Goal: Task Accomplishment & Management: Manage account settings

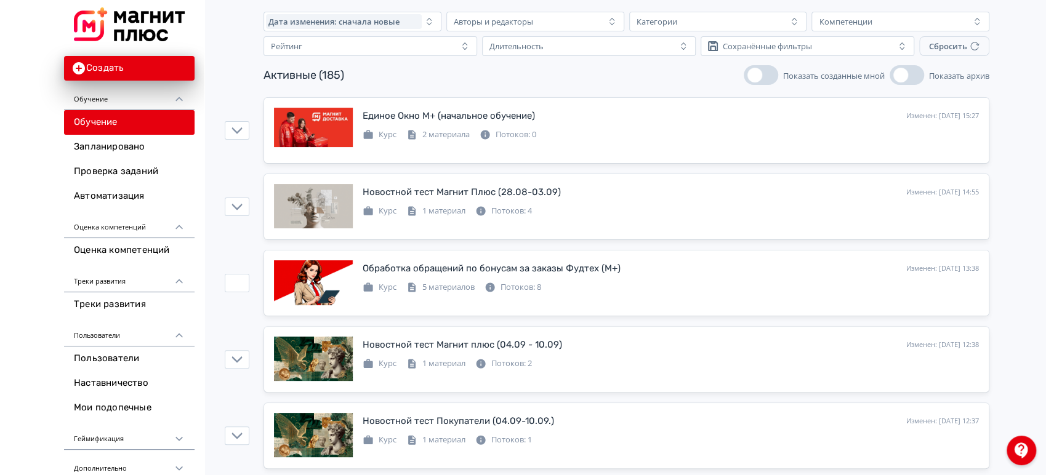
scroll to position [68, 0]
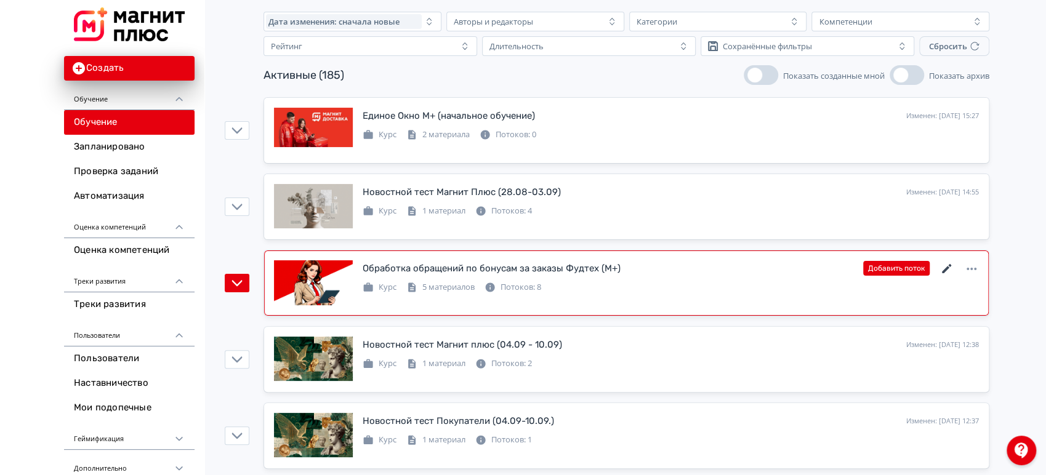
click at [948, 268] on icon at bounding box center [946, 269] width 15 height 15
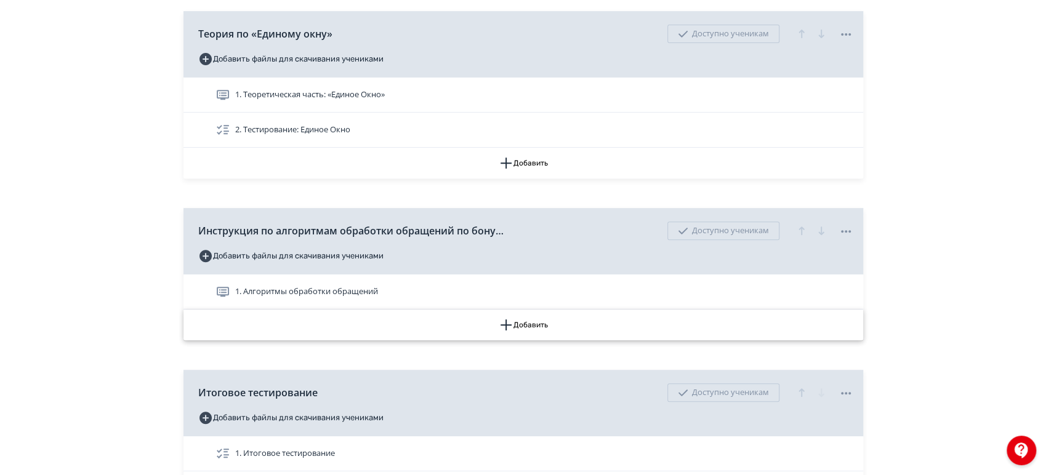
scroll to position [342, 0]
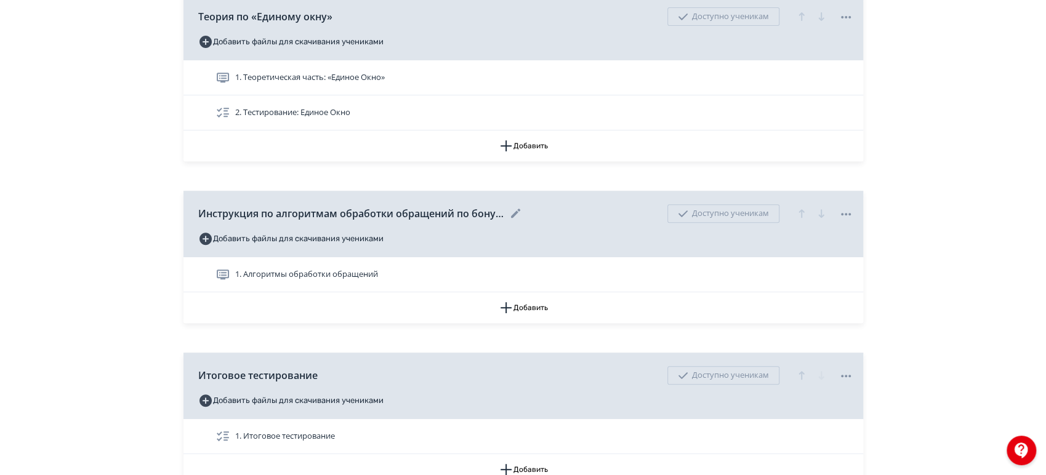
click at [844, 211] on icon at bounding box center [845, 214] width 15 height 15
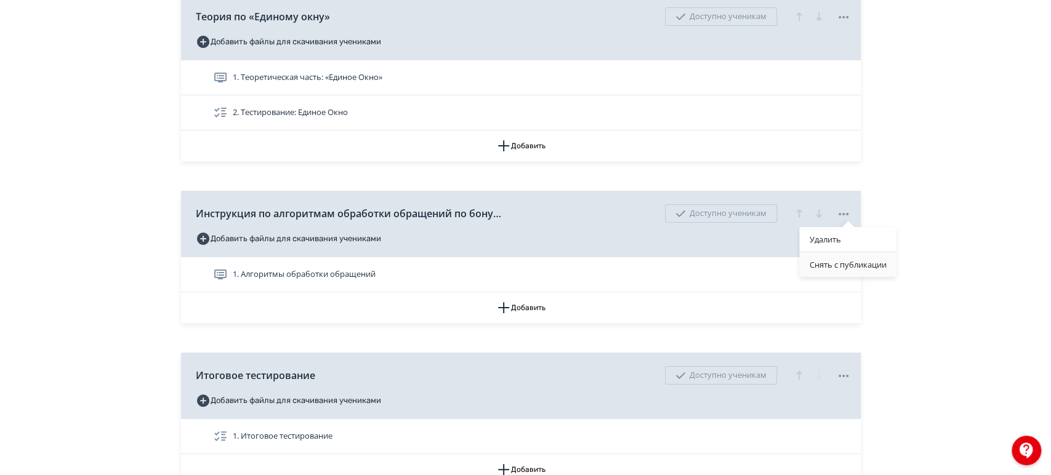
click at [827, 267] on div "Снять с публикации" at bounding box center [847, 264] width 97 height 25
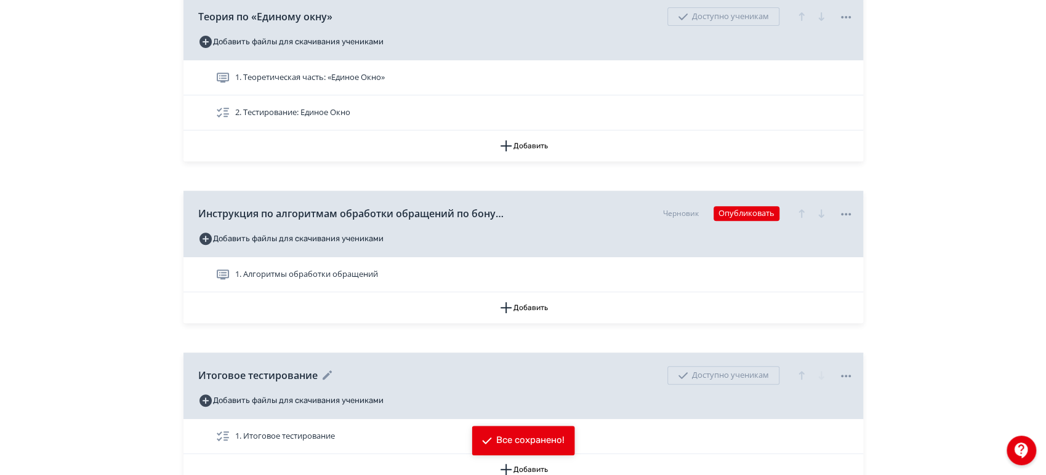
click at [846, 376] on icon at bounding box center [845, 376] width 10 height 2
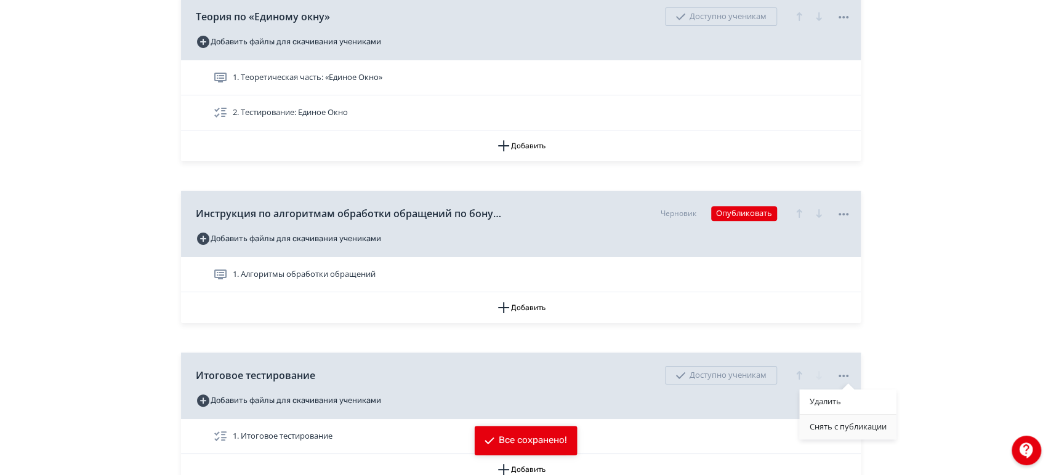
click at [830, 430] on div "Снять с публикации" at bounding box center [847, 427] width 97 height 25
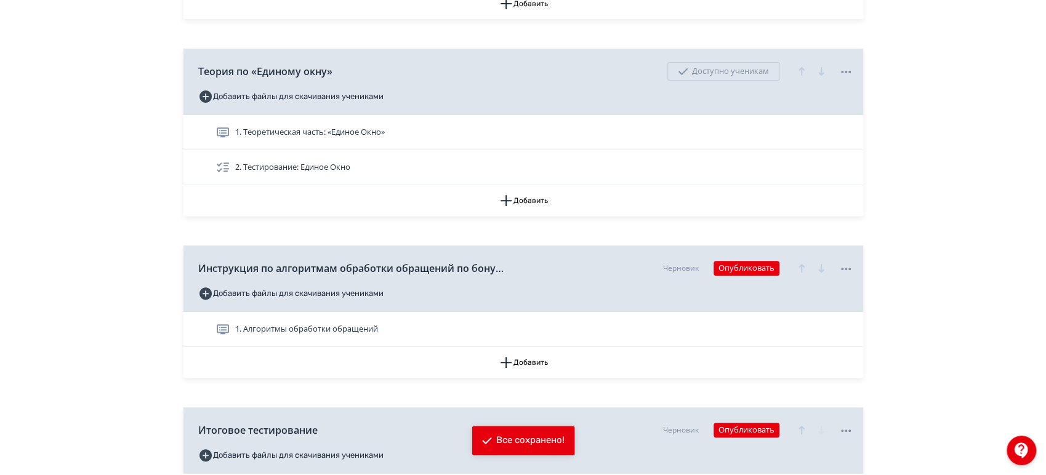
scroll to position [0, 0]
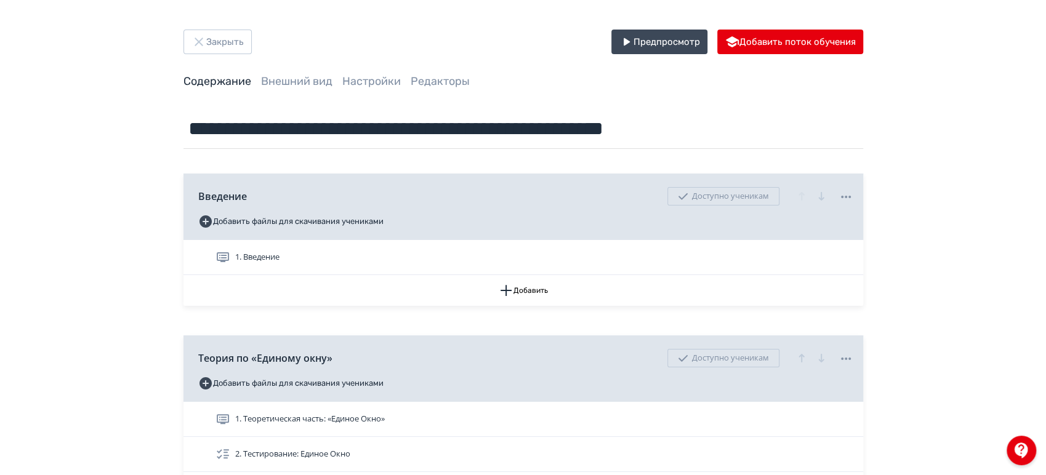
drag, startPoint x: 240, startPoint y: 55, endPoint x: 232, endPoint y: 52, distance: 8.4
click at [240, 55] on div "**********" at bounding box center [523, 465] width 738 height 871
click at [232, 51] on button "Закрыть" at bounding box center [217, 42] width 68 height 25
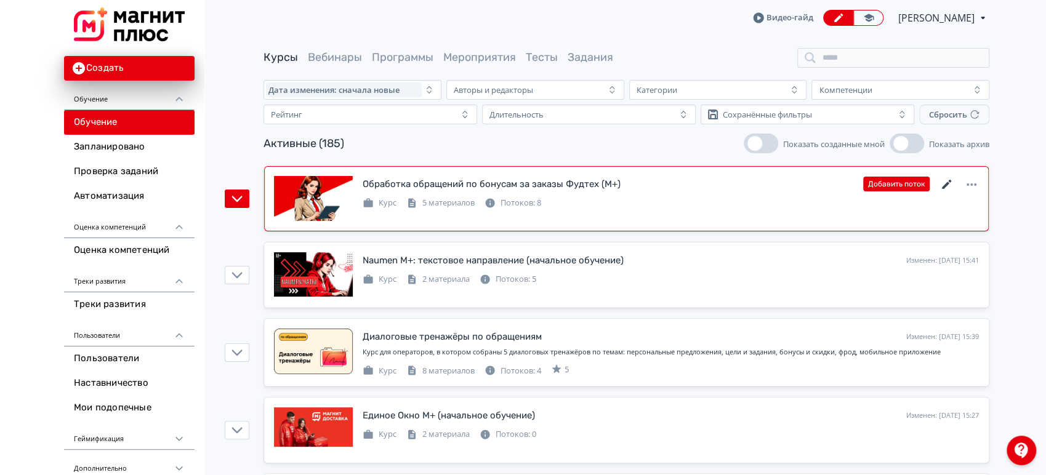
click at [944, 188] on icon at bounding box center [946, 184] width 15 height 15
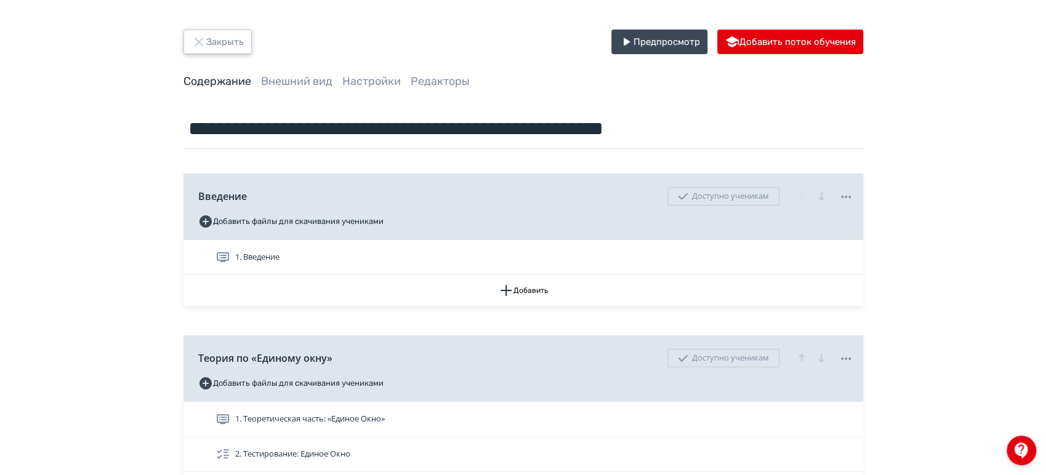
click at [232, 49] on button "Закрыть" at bounding box center [217, 42] width 68 height 25
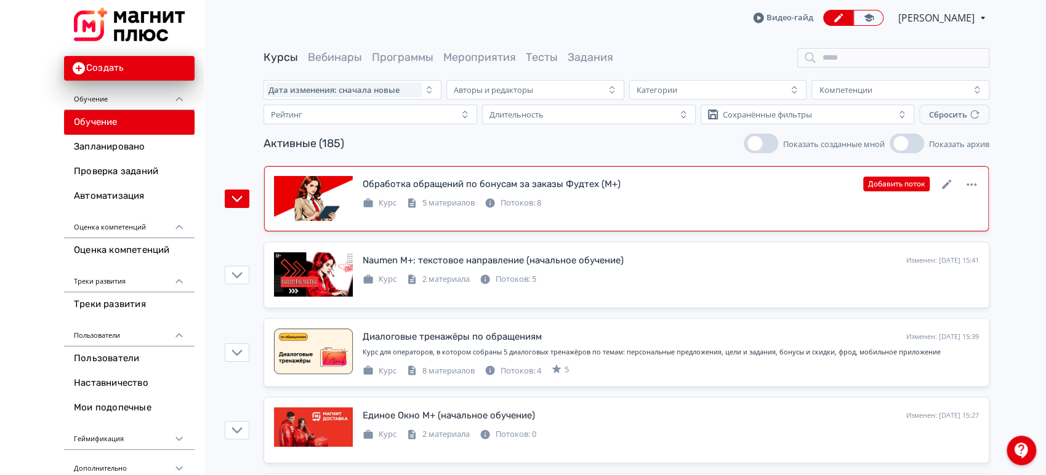
click at [663, 215] on div "Обработка обращений по бонусам за заказы Фудтех (М+) Изменен: [DATE] 16:32 Доба…" at bounding box center [626, 199] width 705 height 46
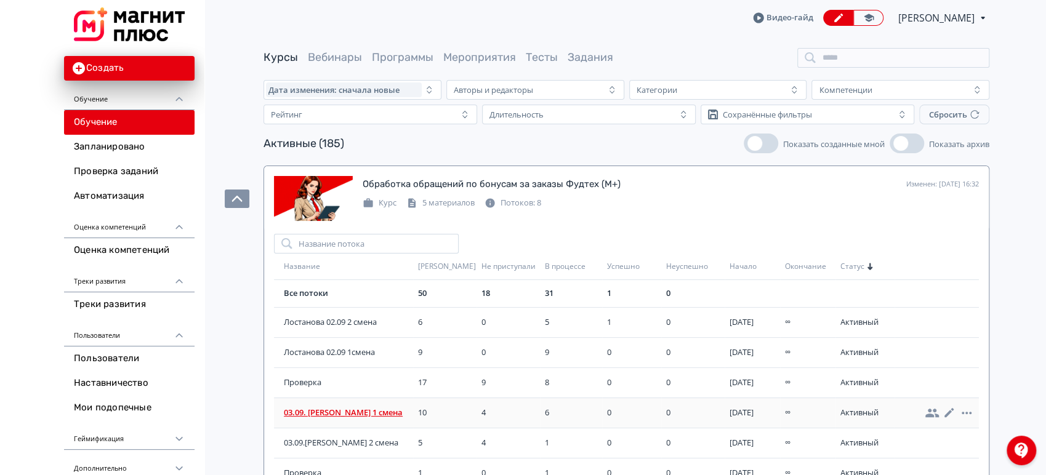
scroll to position [68, 0]
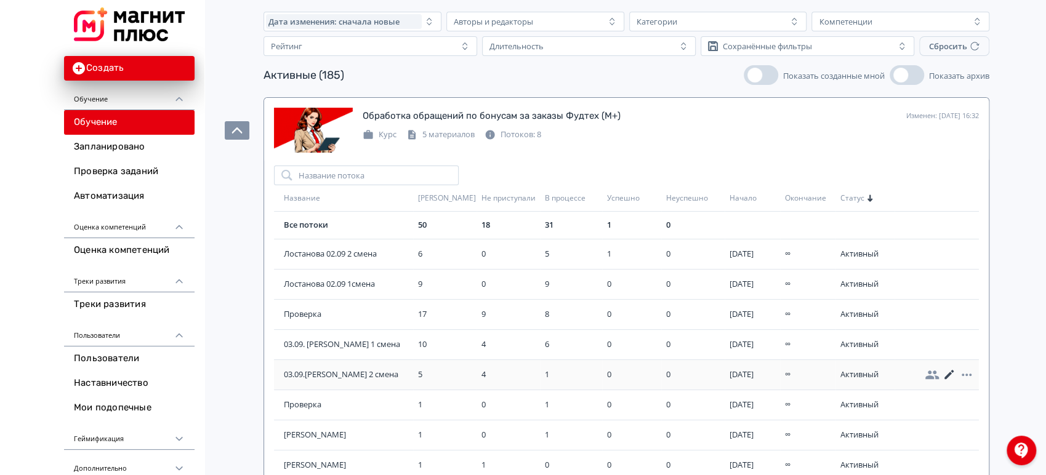
click at [942, 372] on icon at bounding box center [949, 374] width 15 height 15
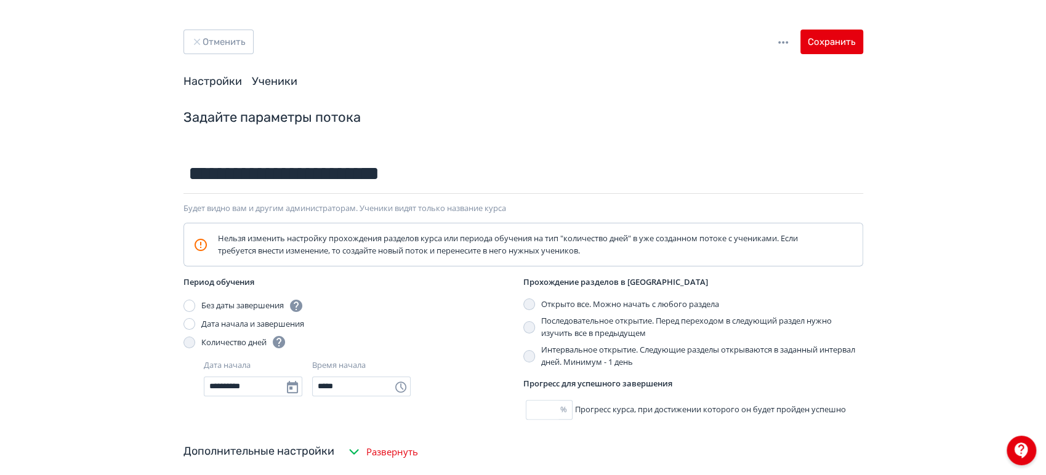
click at [279, 86] on link "Ученики" at bounding box center [275, 81] width 46 height 14
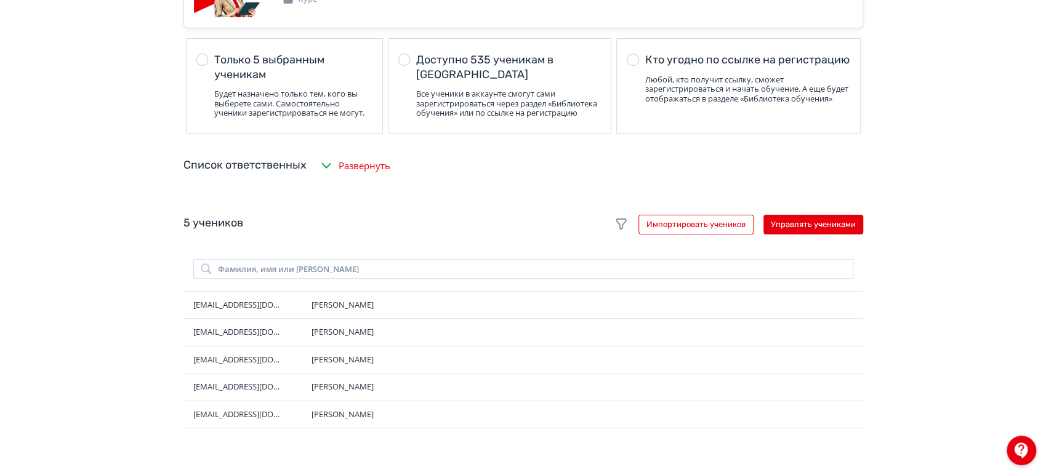
scroll to position [68, 0]
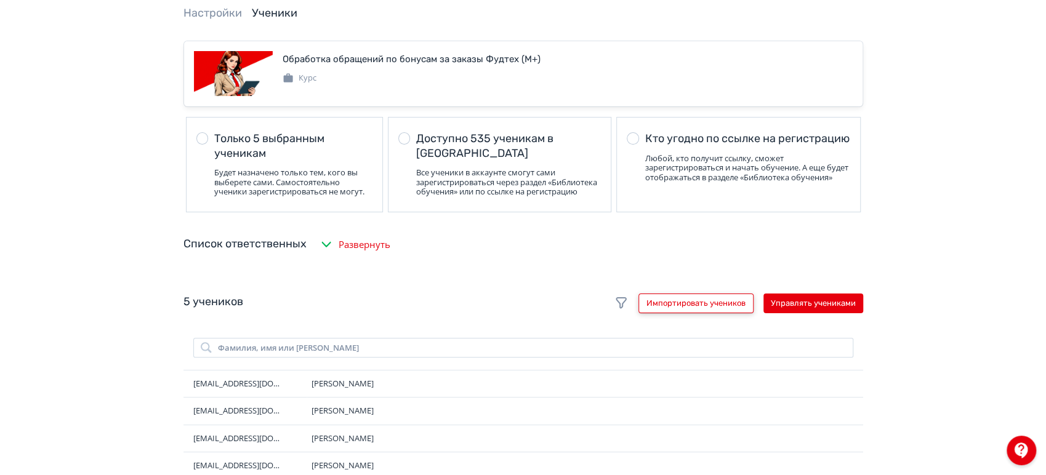
click at [718, 313] on button "Импортировать учеников" at bounding box center [695, 304] width 115 height 20
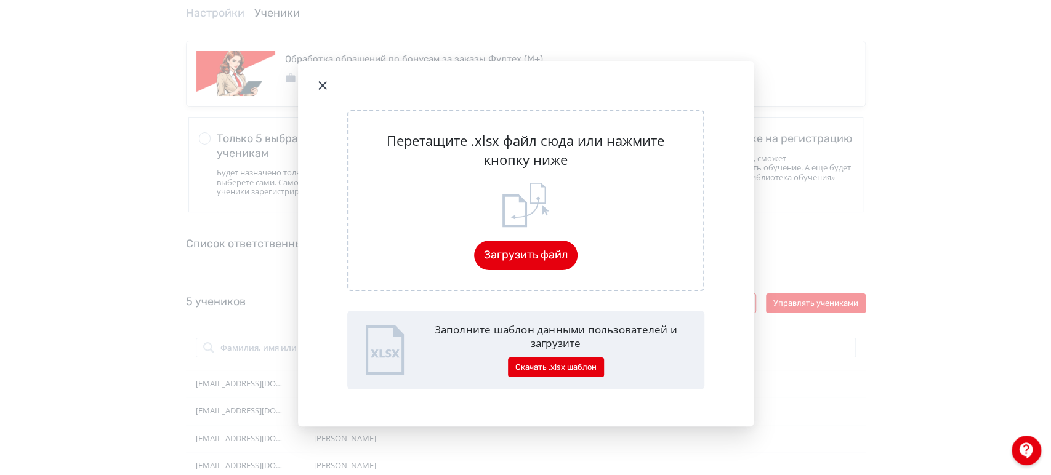
click at [316, 92] on icon "Modal" at bounding box center [322, 85] width 15 height 15
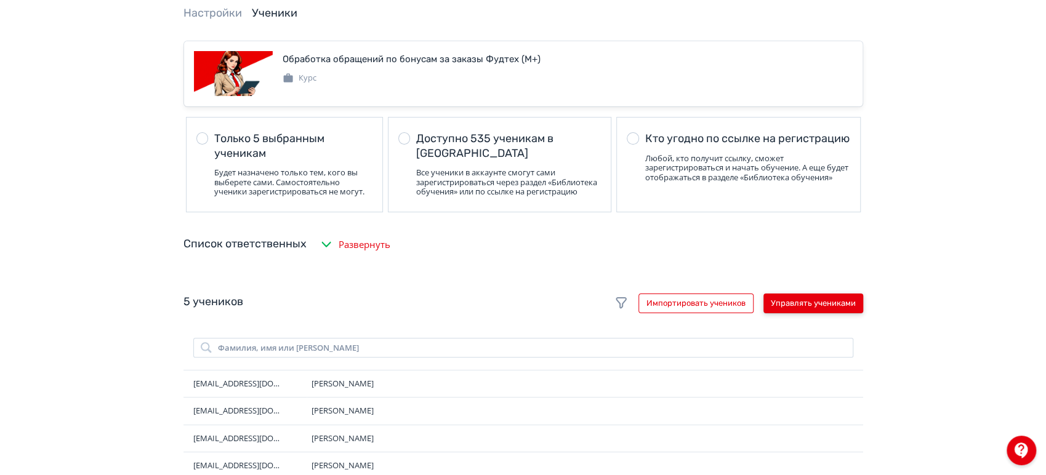
click at [808, 313] on button "Управлять учениками" at bounding box center [813, 304] width 100 height 20
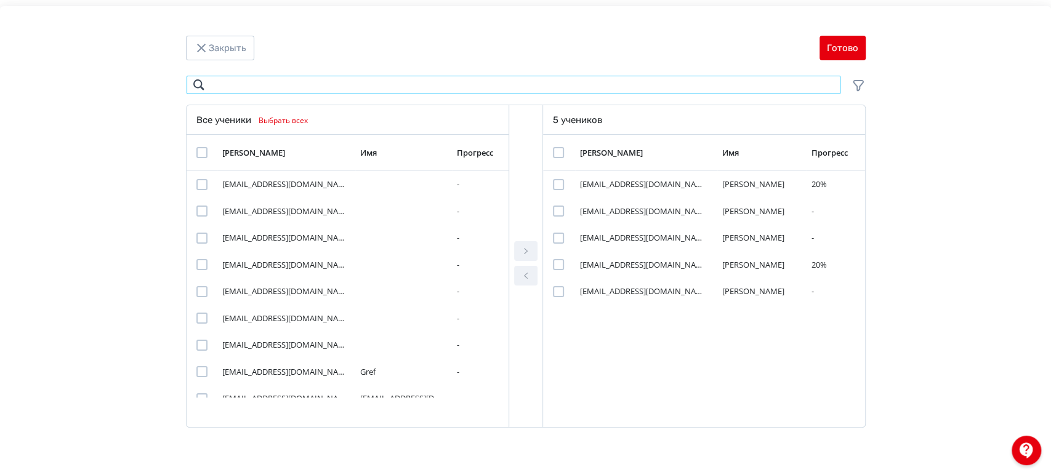
click at [360, 92] on input "Modal" at bounding box center [513, 85] width 655 height 20
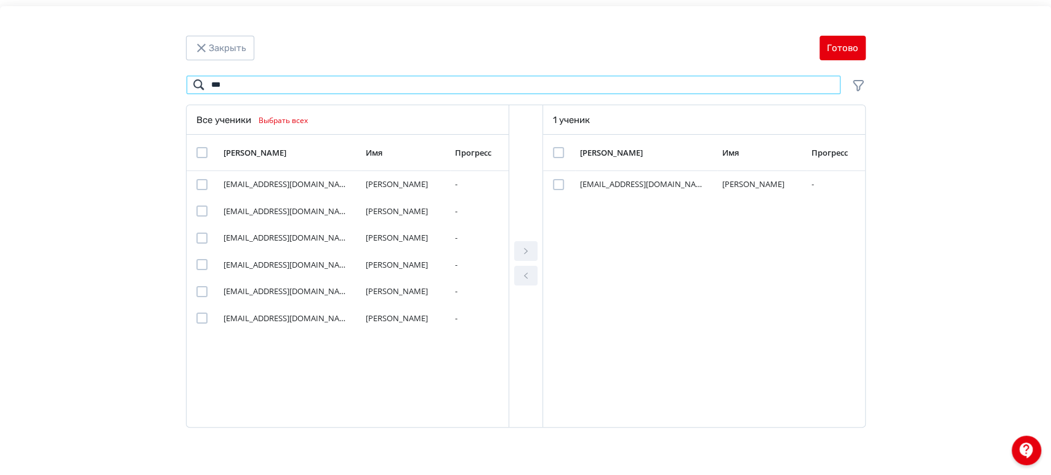
type input "***"
click at [198, 244] on td "Modal" at bounding box center [202, 238] width 33 height 27
click at [202, 244] on td "Modal" at bounding box center [202, 238] width 33 height 27
click at [204, 238] on div "Modal" at bounding box center [201, 238] width 11 height 11
click at [532, 248] on icon "Modal" at bounding box center [525, 251] width 15 height 15
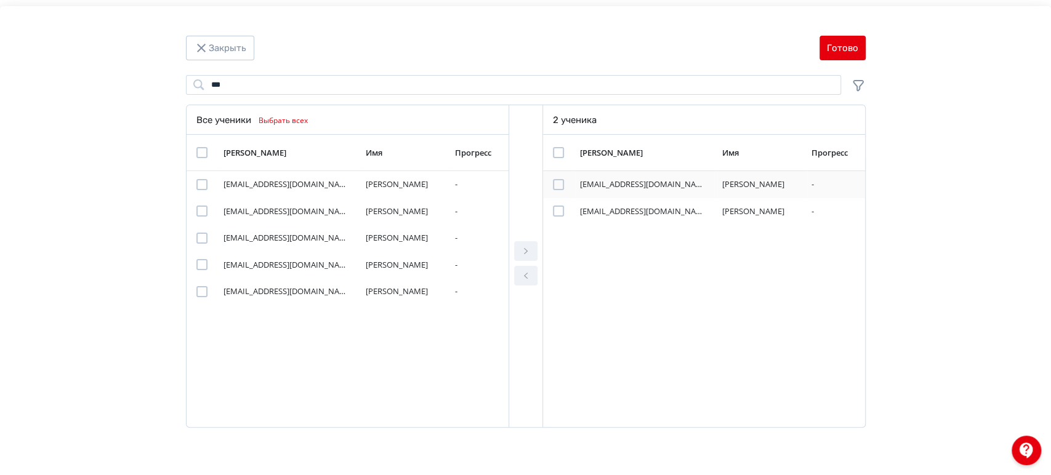
click at [558, 185] on div "Modal" at bounding box center [558, 184] width 11 height 11
click at [517, 284] on button "Modal" at bounding box center [525, 276] width 23 height 20
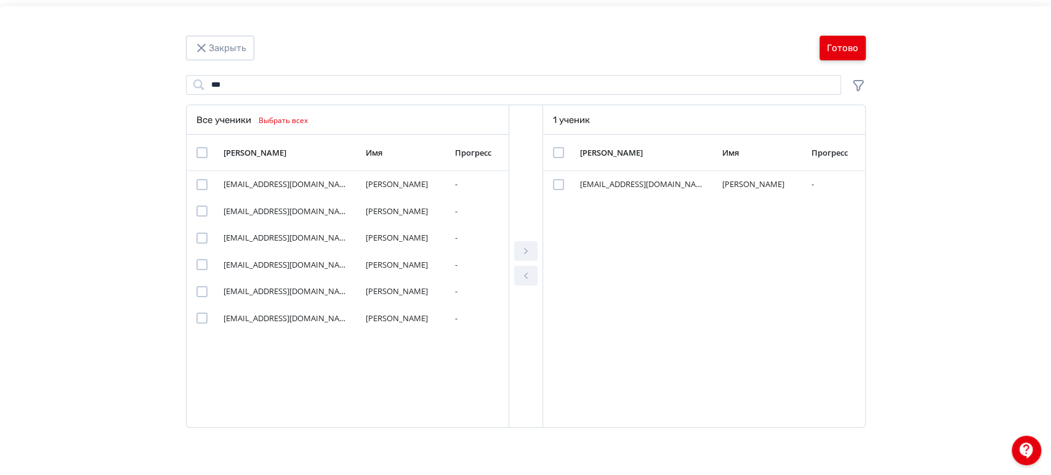
click at [855, 42] on button "Готово" at bounding box center [842, 48] width 46 height 25
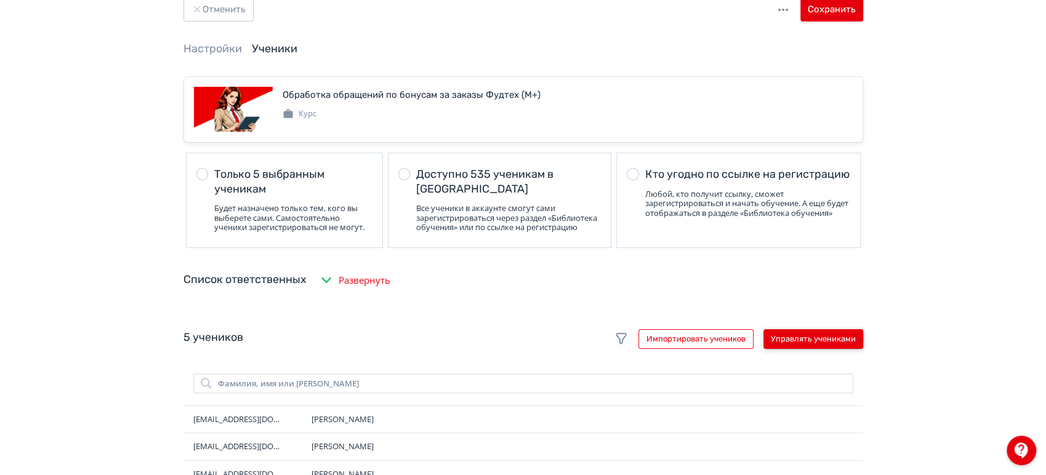
scroll to position [0, 0]
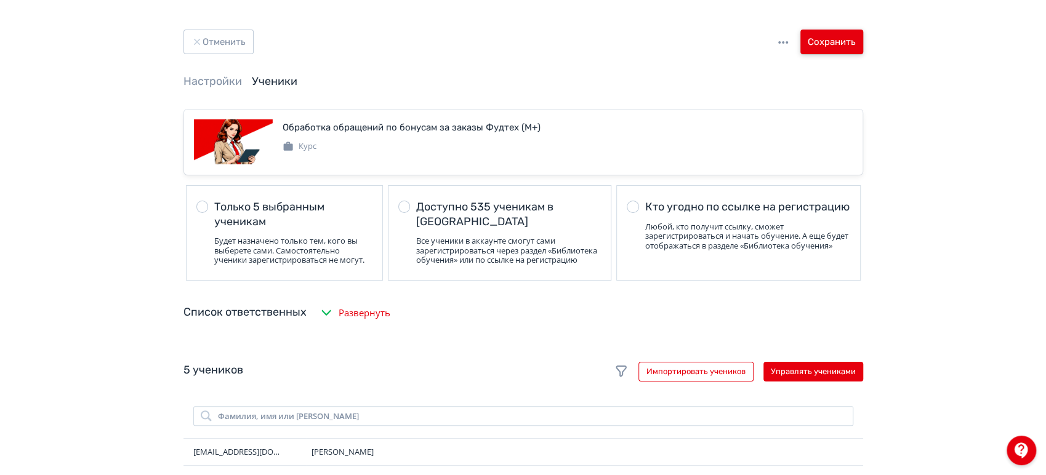
click at [811, 36] on button "Сохранить" at bounding box center [831, 42] width 63 height 25
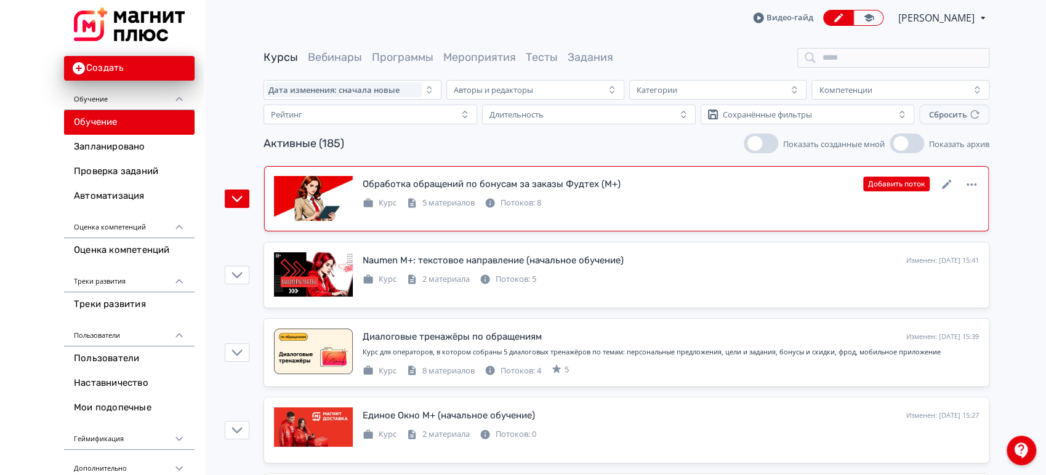
click at [774, 210] on div "Обработка обращений по бонусам за заказы Фудтех (М+) Изменен: [DATE] 16:35 Доба…" at bounding box center [626, 199] width 705 height 46
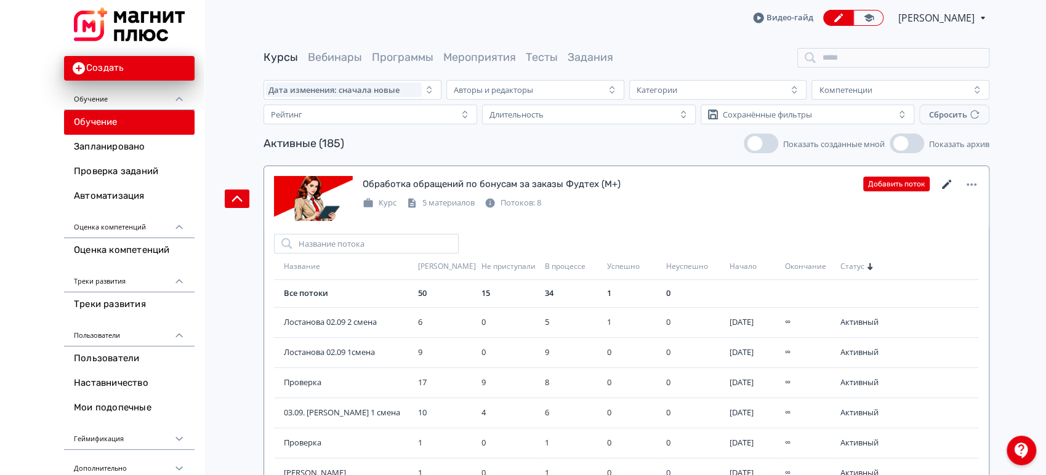
click at [947, 185] on icon at bounding box center [946, 184] width 15 height 15
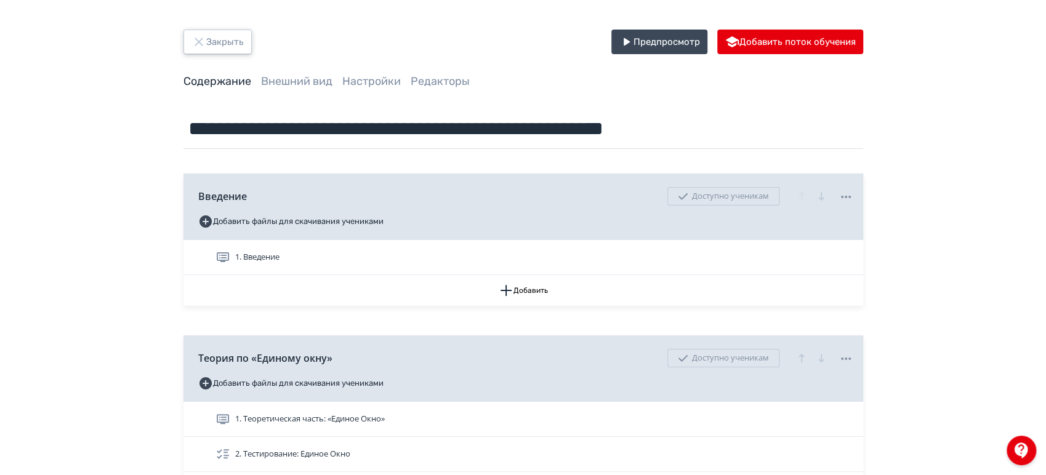
click at [209, 53] on button "Закрыть" at bounding box center [217, 42] width 68 height 25
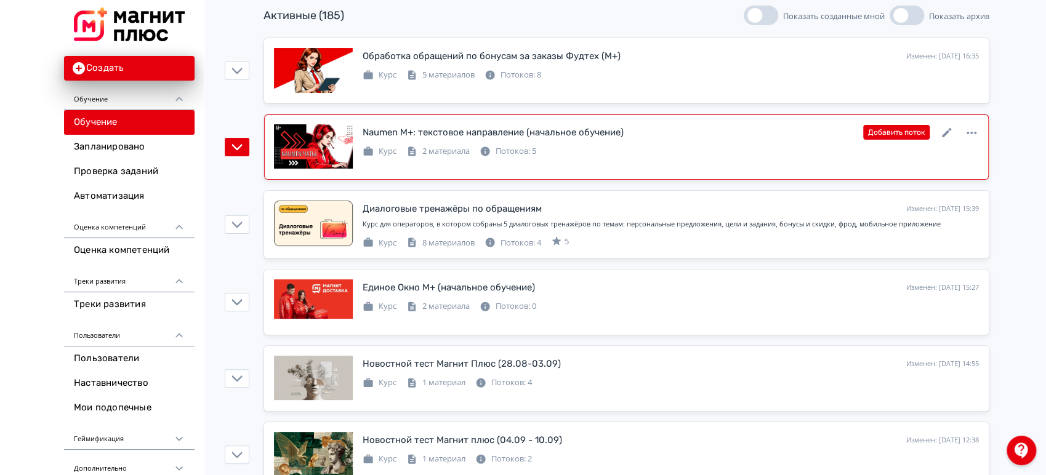
scroll to position [137, 0]
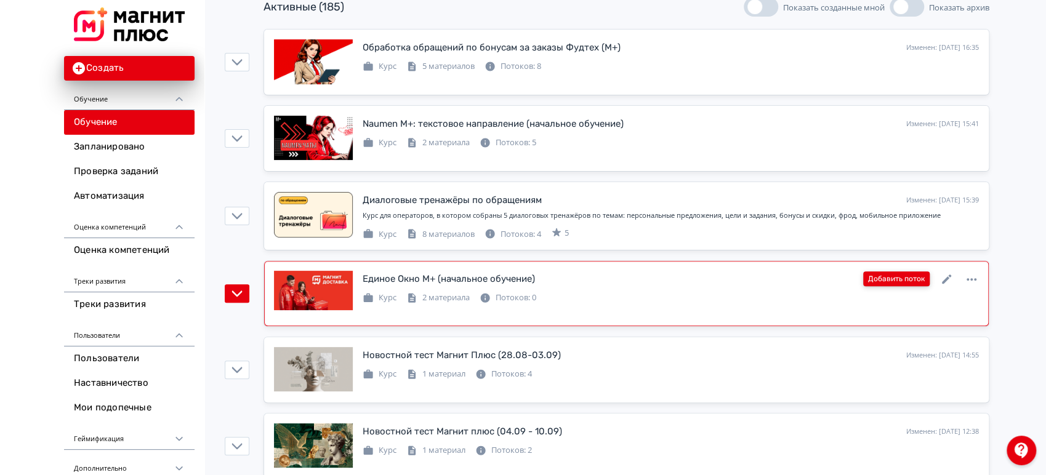
click at [913, 279] on button "Добавить поток" at bounding box center [896, 278] width 66 height 15
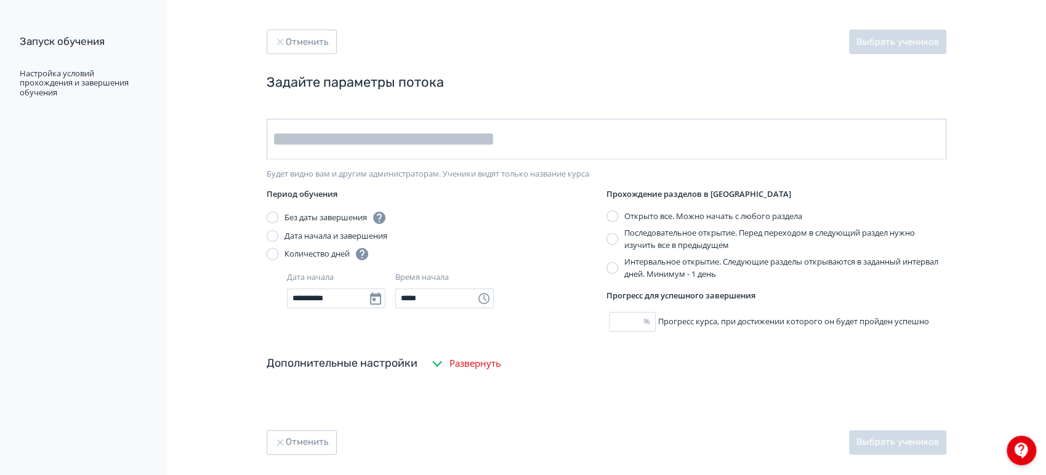
click at [274, 138] on input "text" at bounding box center [605, 139] width 679 height 41
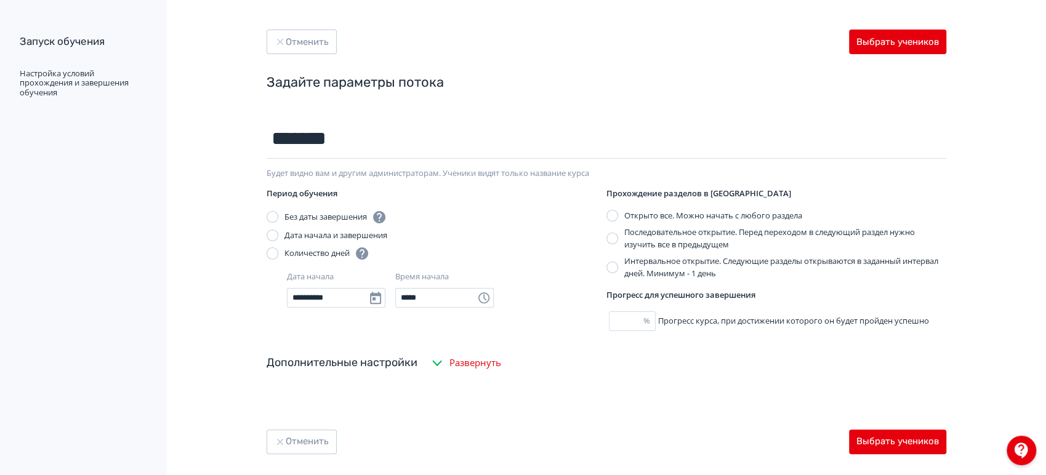
type input "*********"
click at [902, 42] on button "Выбрать учеников" at bounding box center [897, 42] width 97 height 25
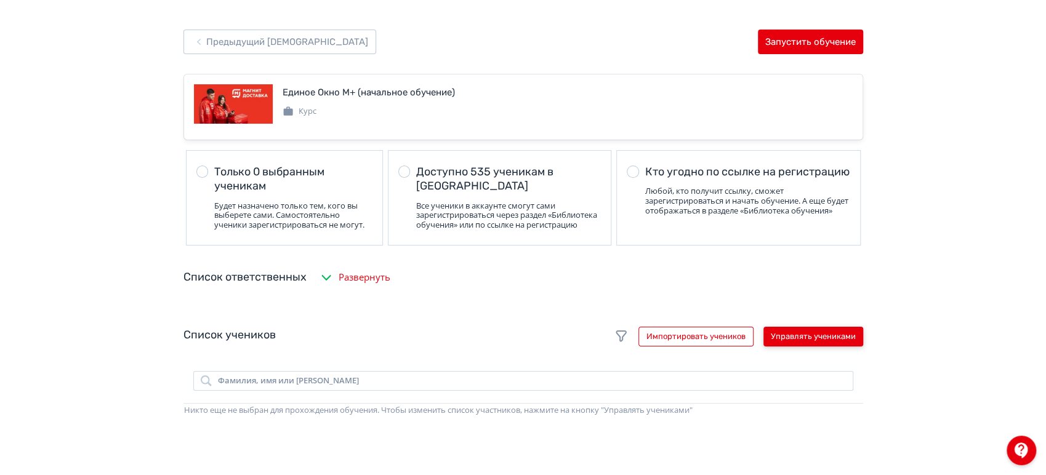
click at [814, 346] on button "Управлять учениками" at bounding box center [813, 337] width 100 height 20
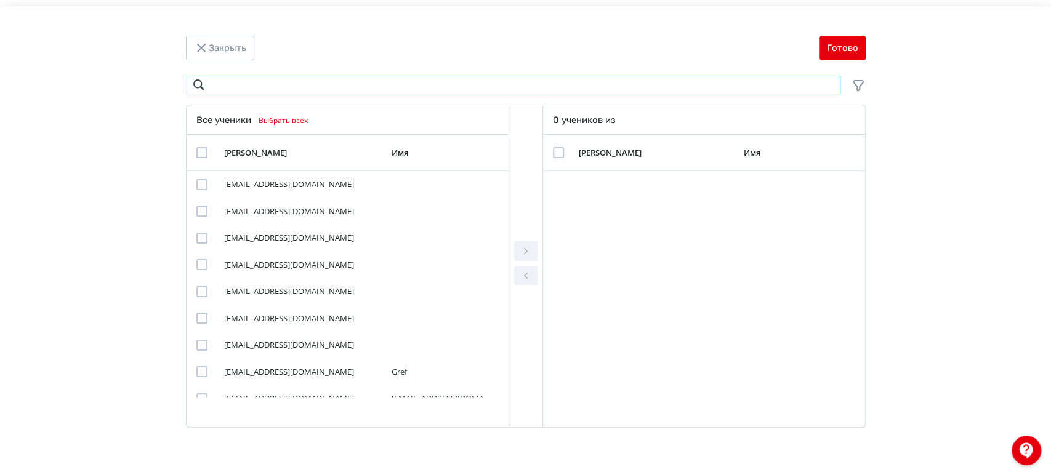
click at [300, 86] on input "Modal" at bounding box center [513, 85] width 655 height 20
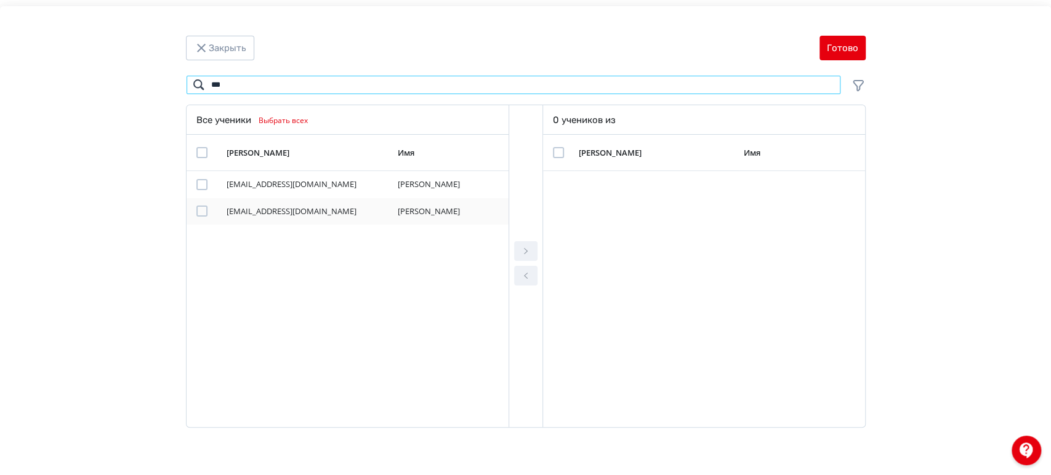
type input "***"
click at [198, 211] on div "Modal" at bounding box center [201, 211] width 11 height 11
click at [529, 250] on icon "Modal" at bounding box center [525, 251] width 15 height 15
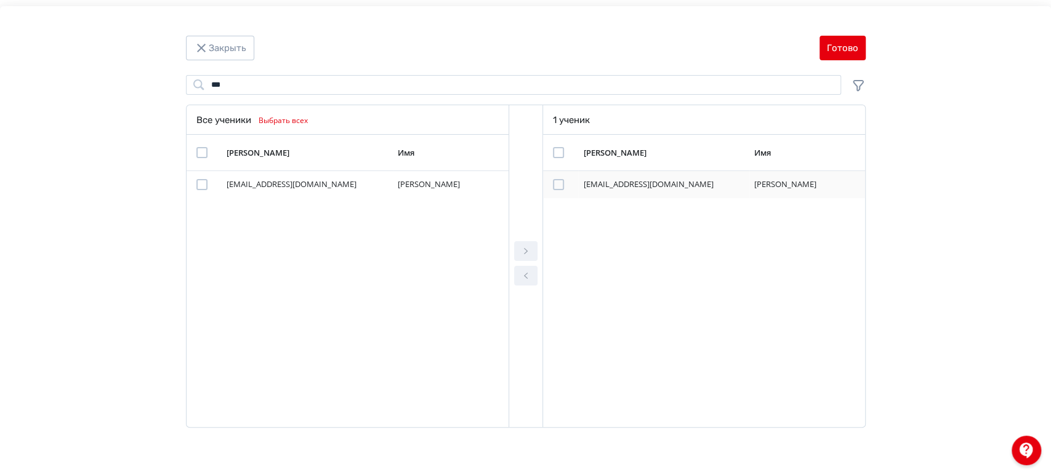
click at [556, 186] on div "Modal" at bounding box center [558, 184] width 11 height 11
click at [846, 52] on button "Готово" at bounding box center [842, 48] width 46 height 25
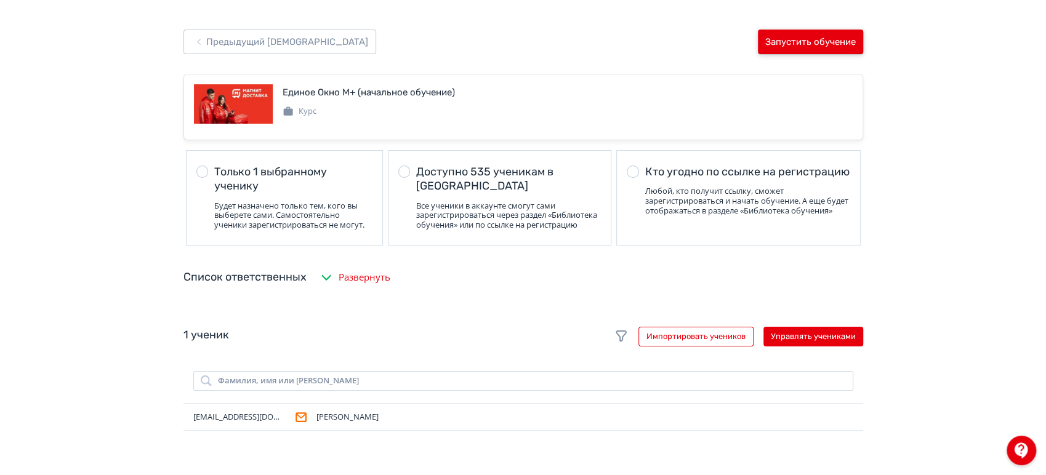
click at [798, 39] on button "Запустить обучение" at bounding box center [810, 42] width 105 height 25
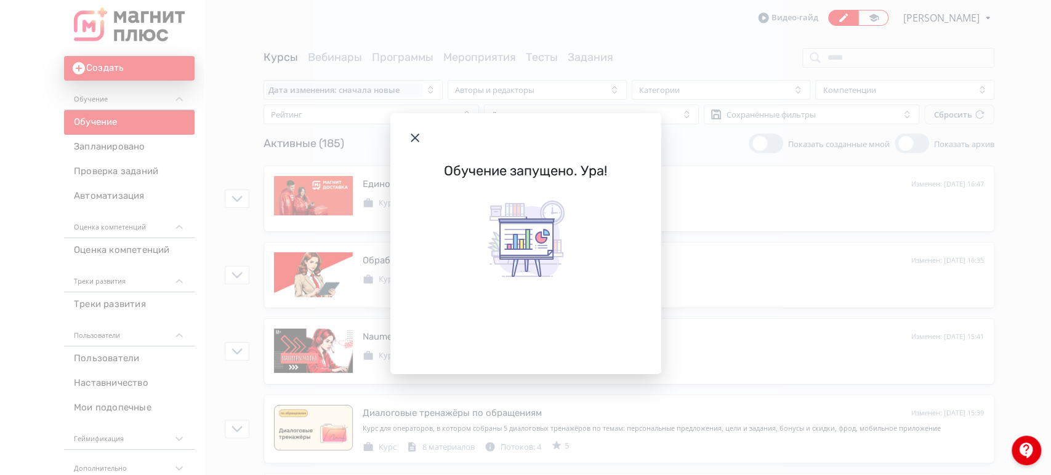
click at [409, 136] on icon "Modal" at bounding box center [414, 137] width 15 height 15
